Goal: Find specific page/section: Find specific page/section

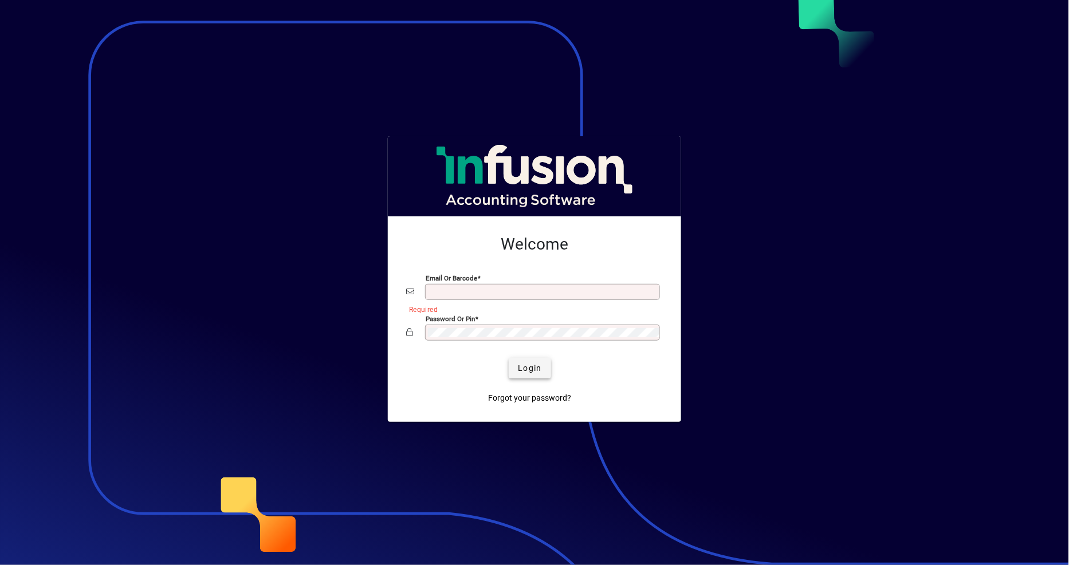
type input "**********"
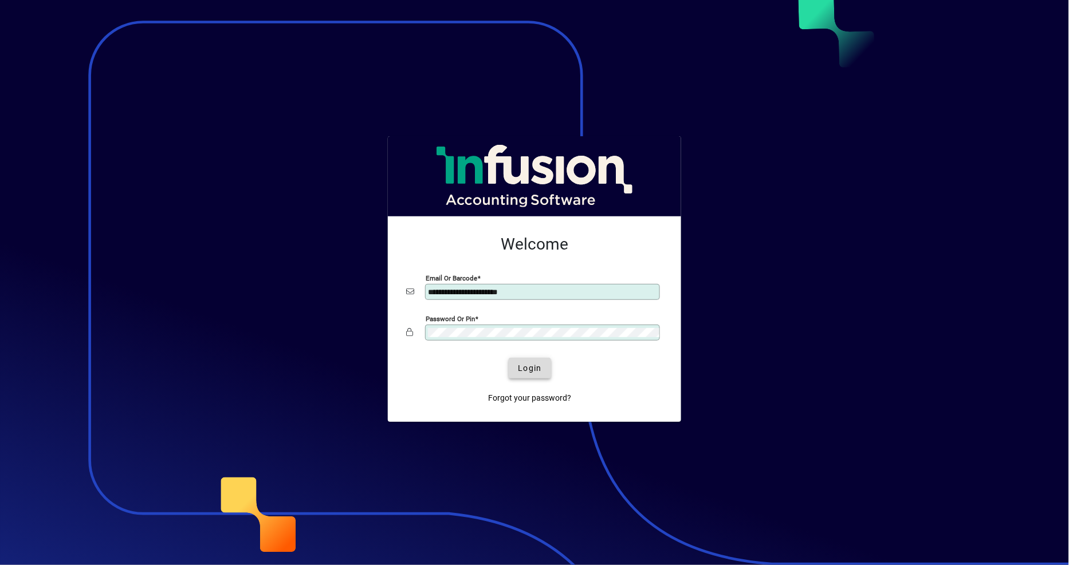
click at [525, 374] on span "Login" at bounding box center [529, 369] width 23 height 12
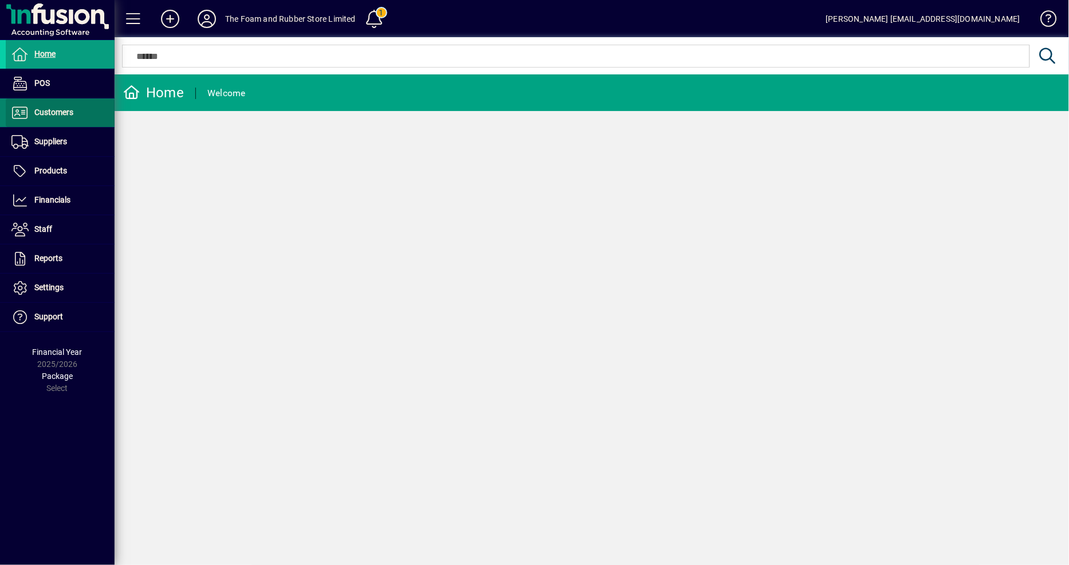
click at [71, 115] on span "Customers" at bounding box center [53, 112] width 39 height 9
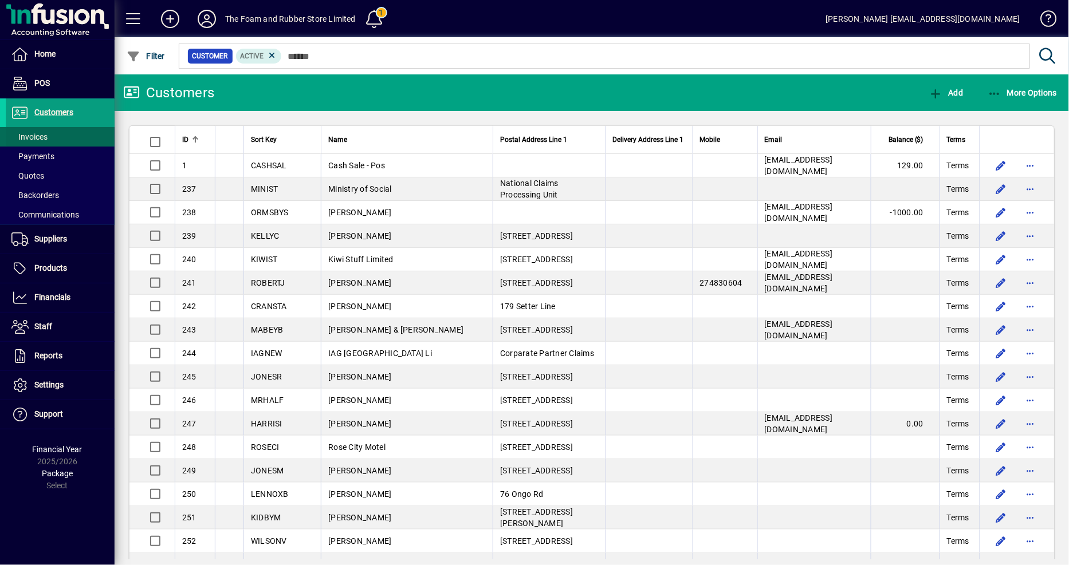
click at [49, 135] on span at bounding box center [60, 136] width 109 height 27
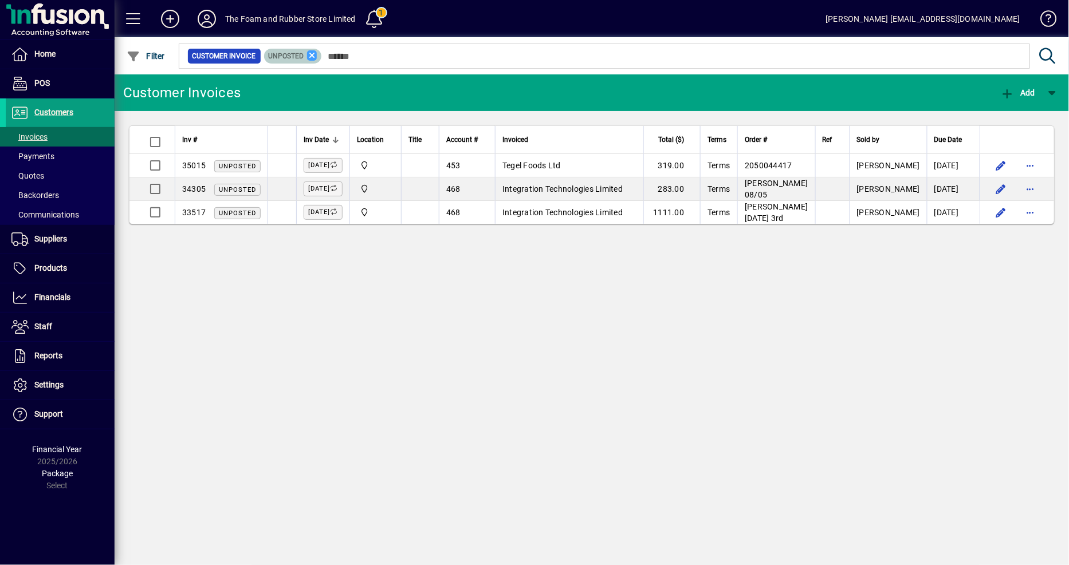
click at [311, 56] on icon at bounding box center [312, 55] width 10 height 10
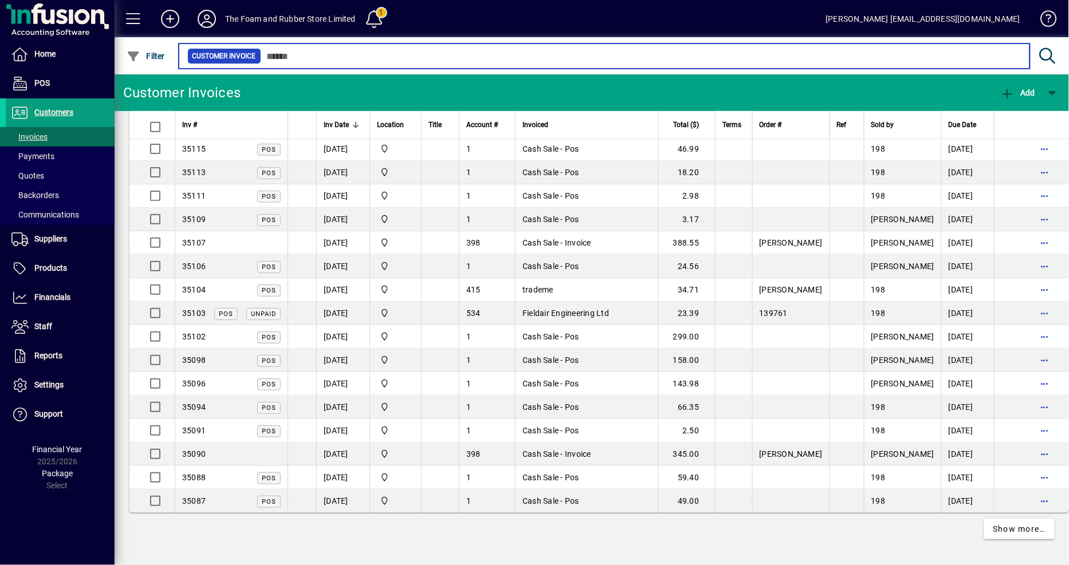
scroll to position [1994, 0]
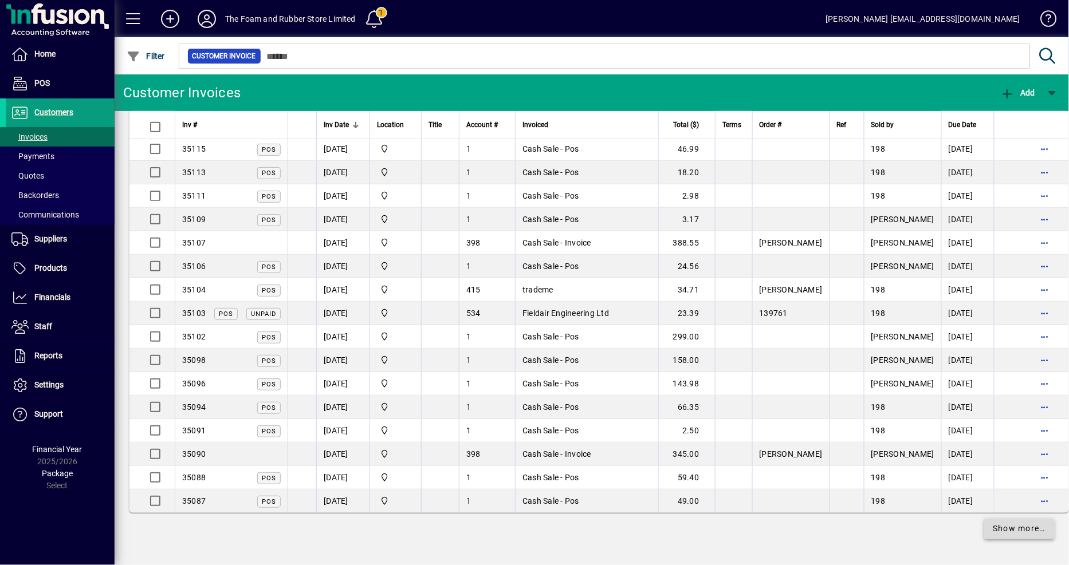
click at [1007, 529] on span "Show more…" at bounding box center [1019, 530] width 53 height 12
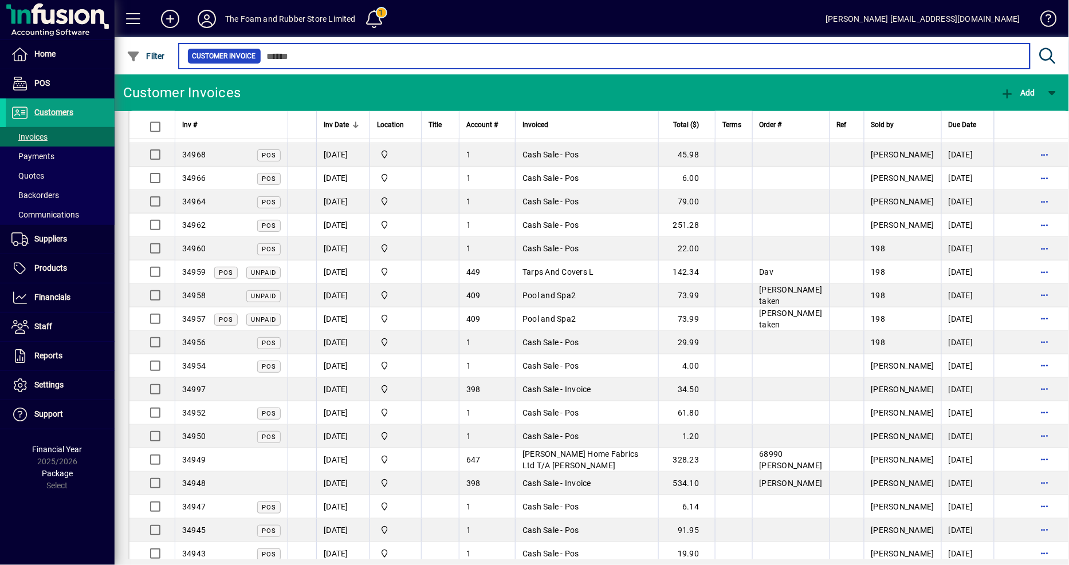
scroll to position [3837, 0]
